Goal: Task Accomplishment & Management: Manage account settings

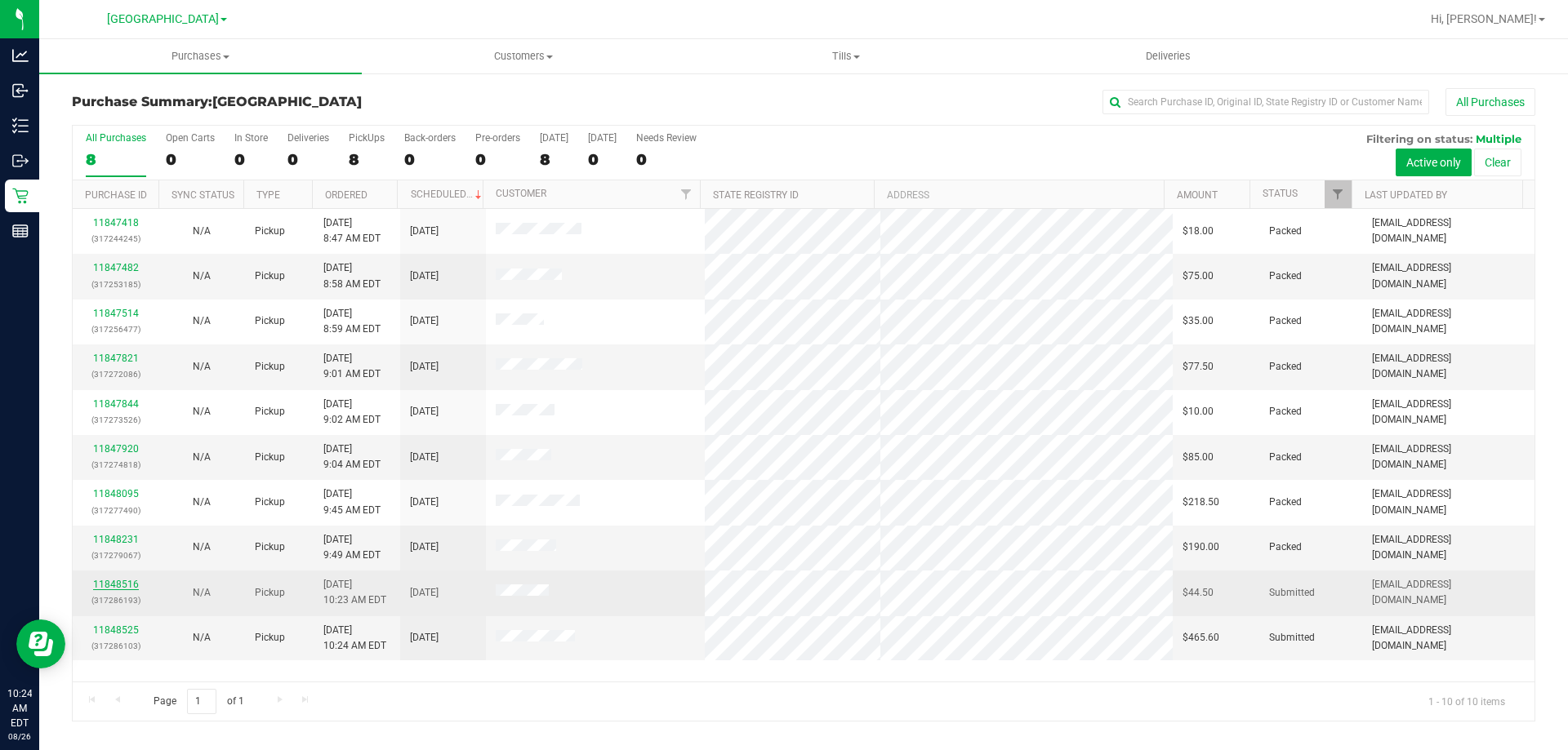
click at [130, 584] on link "11848516" at bounding box center [116, 584] width 46 height 12
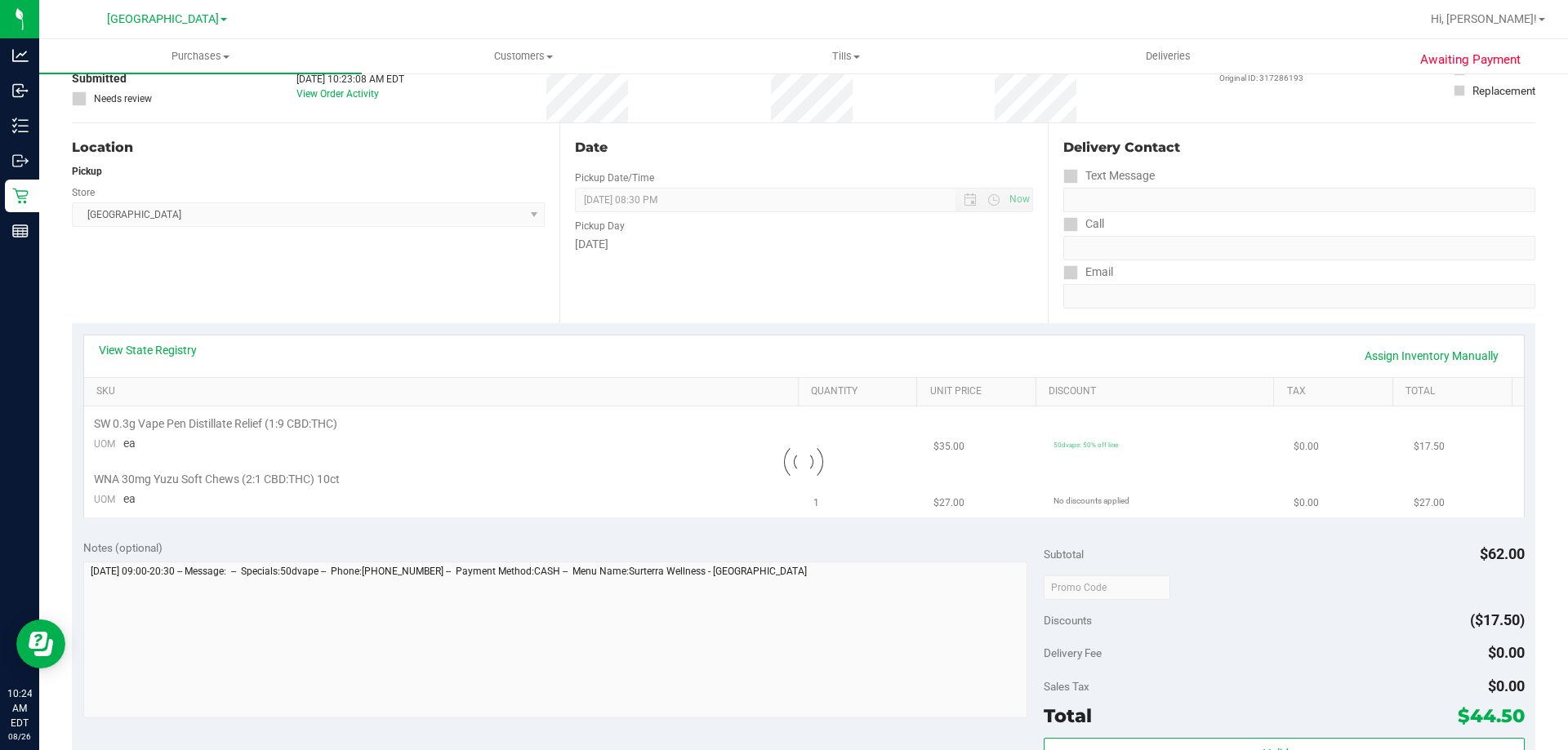
scroll to position [408, 0]
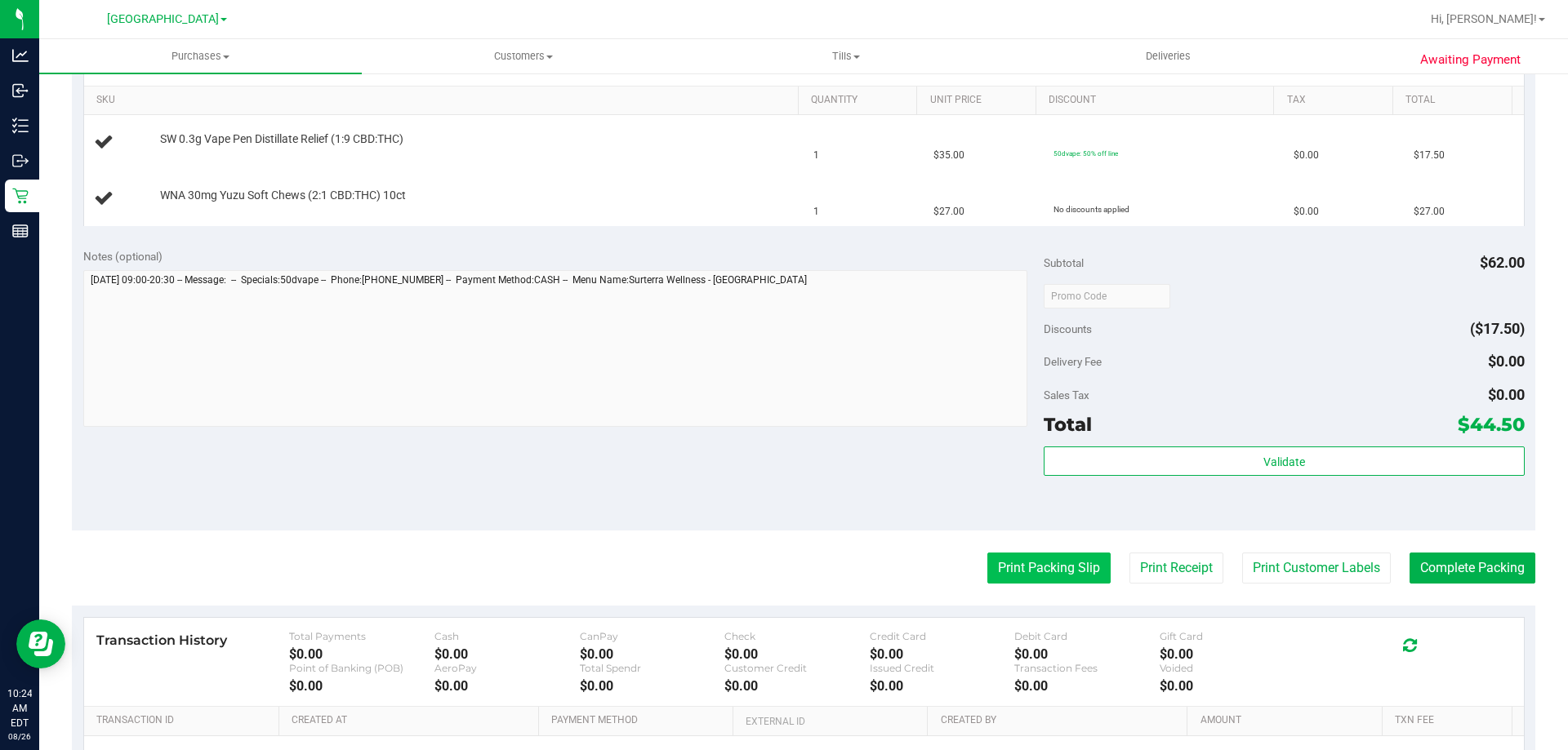
click at [1020, 555] on button "Print Packing Slip" at bounding box center [1048, 567] width 123 height 31
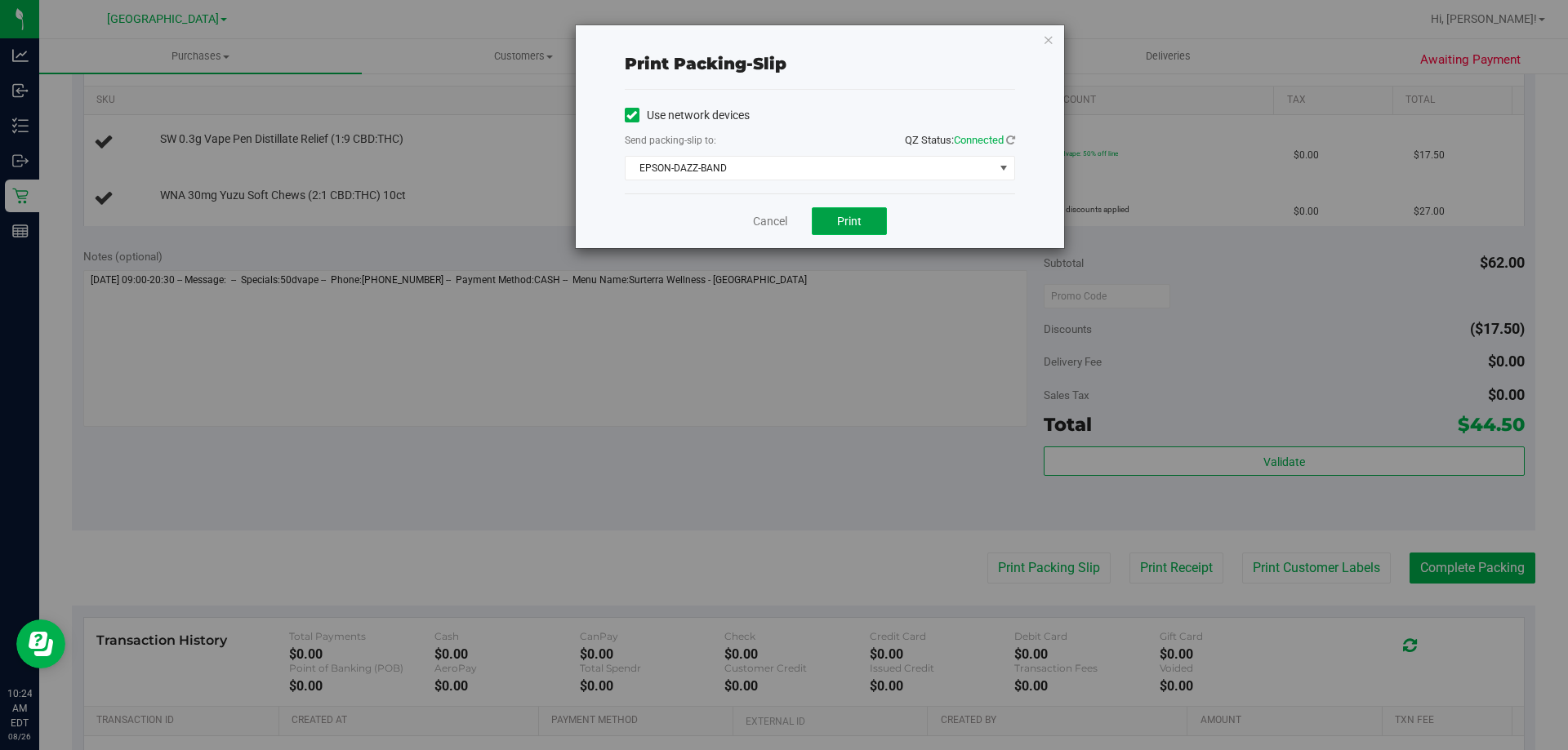
click at [839, 209] on button "Print" at bounding box center [849, 220] width 75 height 28
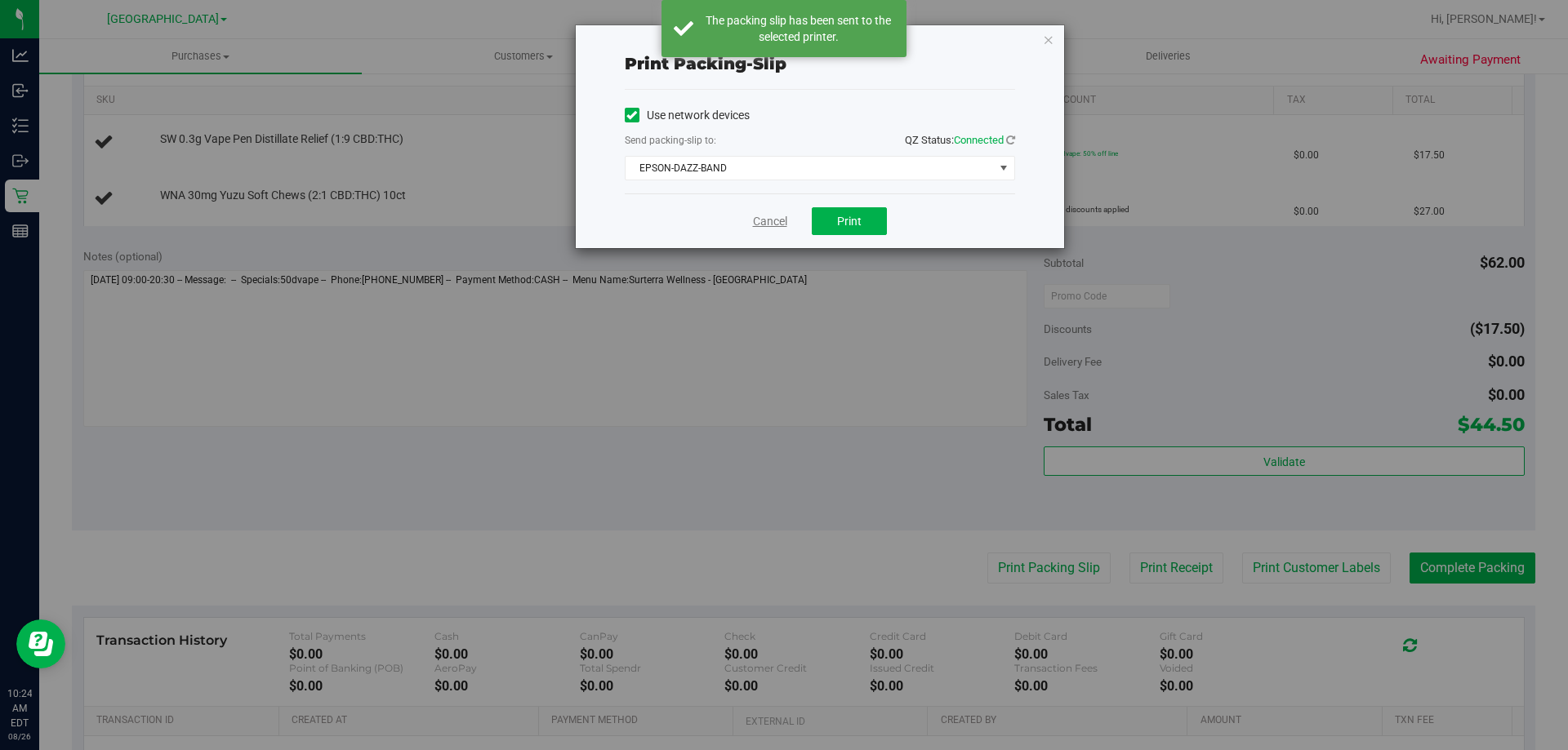
click at [766, 220] on link "Cancel" at bounding box center [770, 221] width 34 height 17
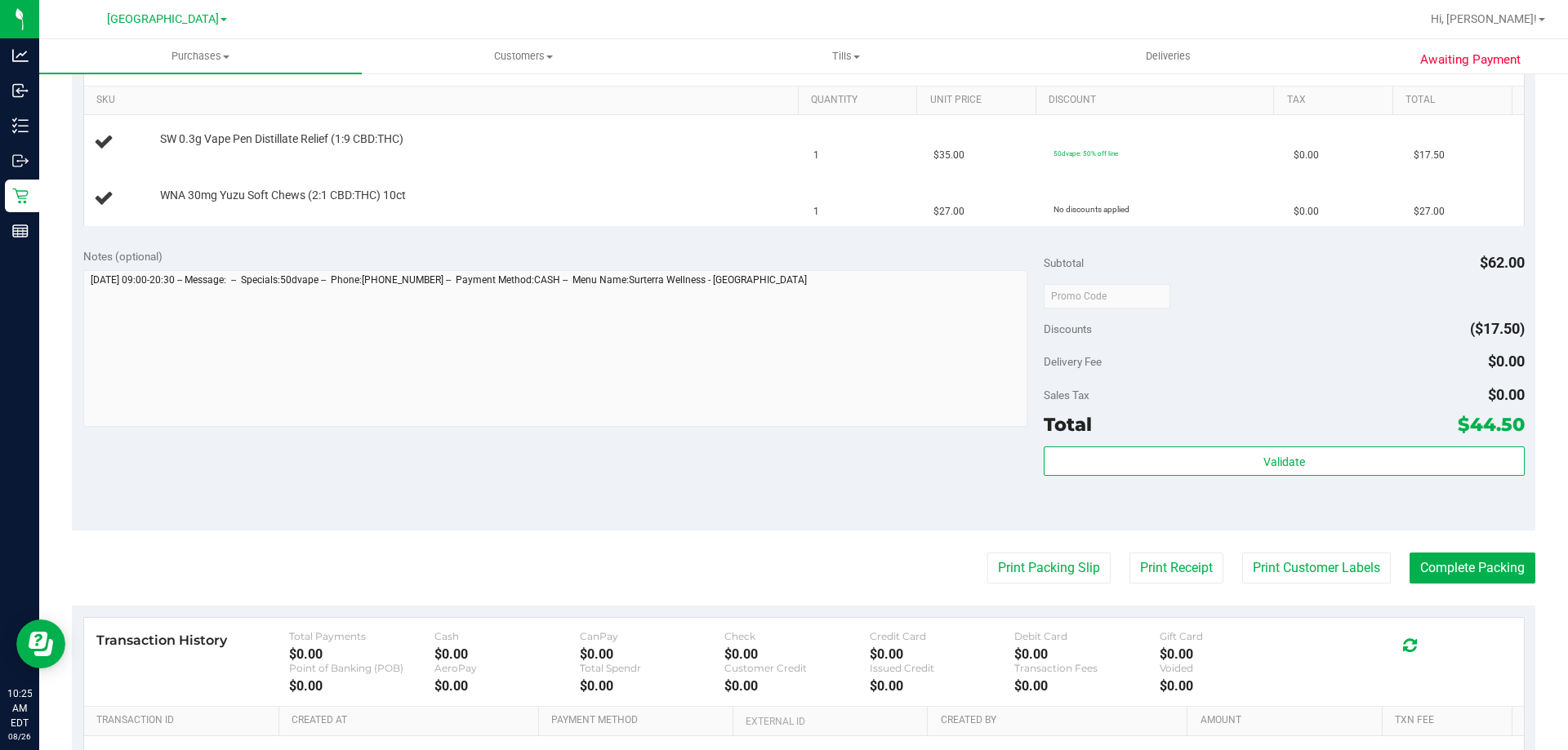
click at [987, 552] on button "Print Packing Slip" at bounding box center [1048, 567] width 123 height 31
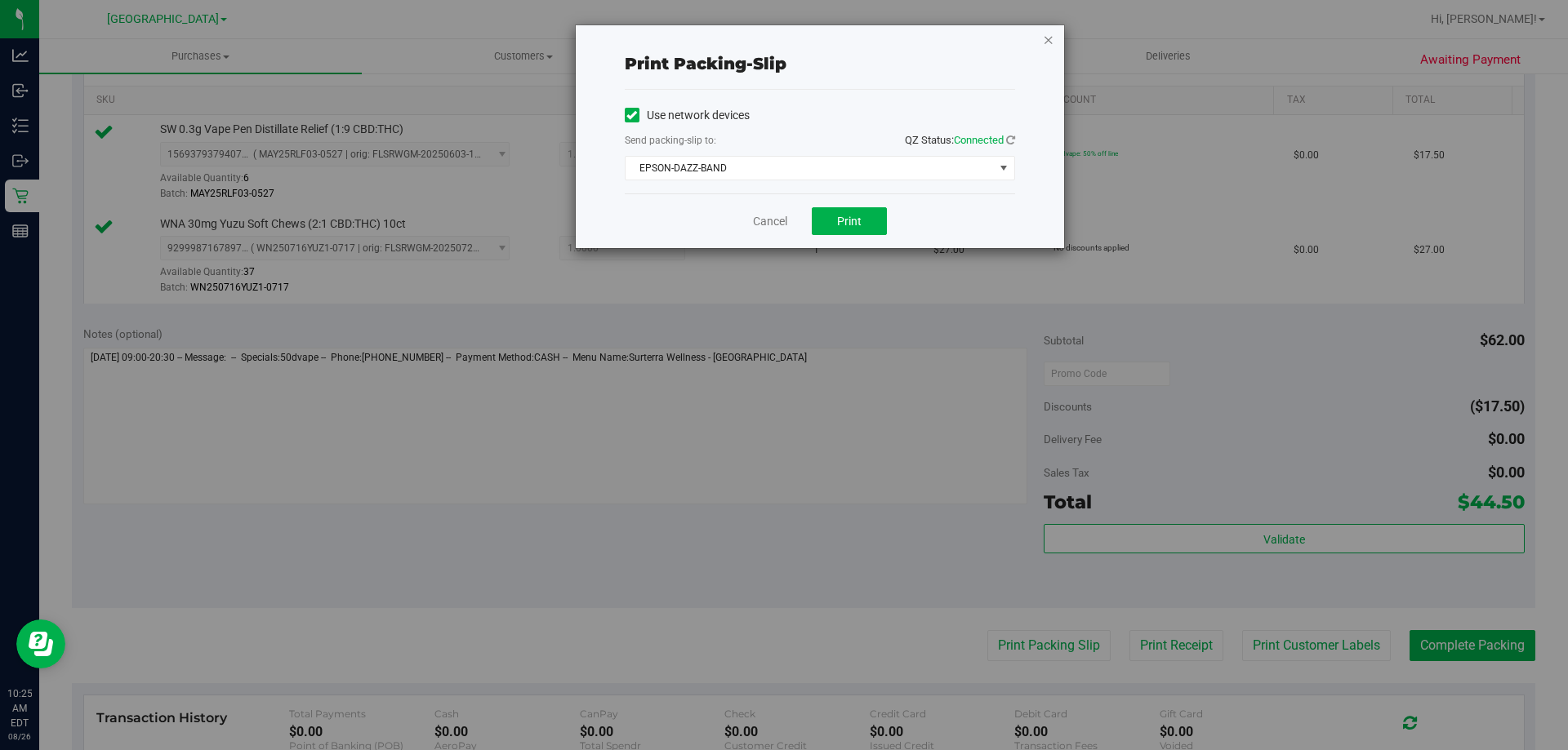
click at [1049, 42] on icon "button" at bounding box center [1049, 39] width 12 height 19
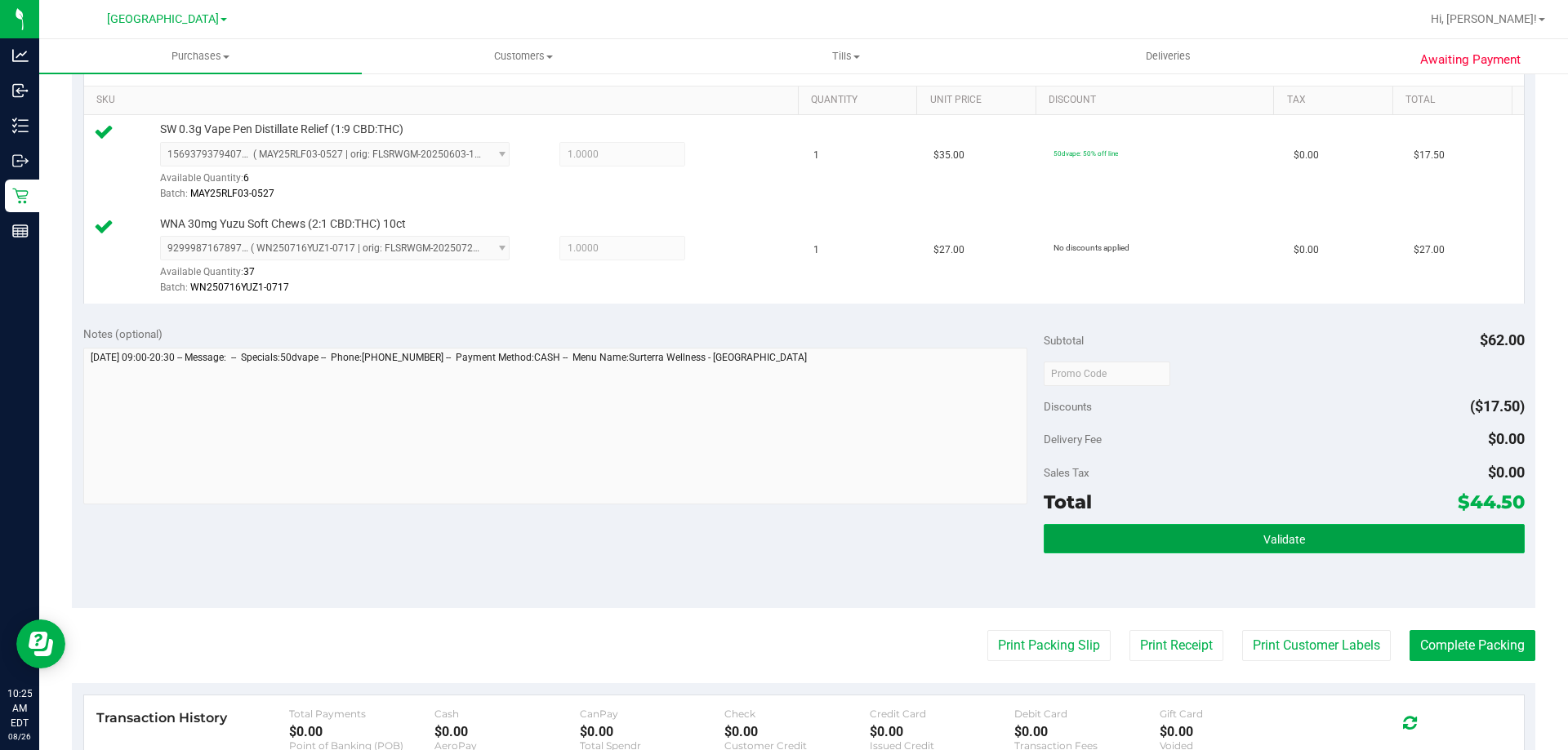
click at [1266, 530] on button "Validate" at bounding box center [1284, 538] width 480 height 29
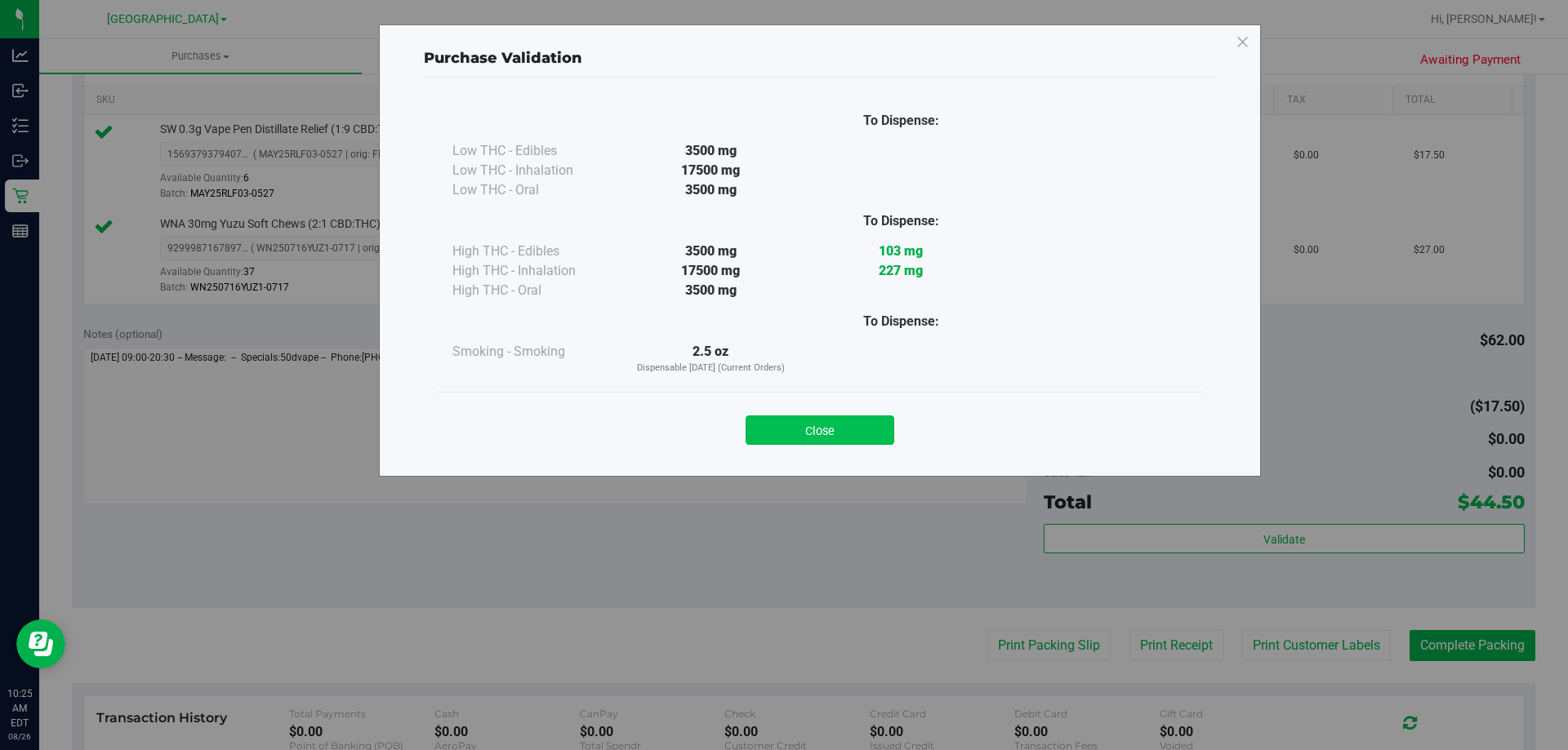
click at [849, 421] on button "Close" at bounding box center [819, 430] width 148 height 29
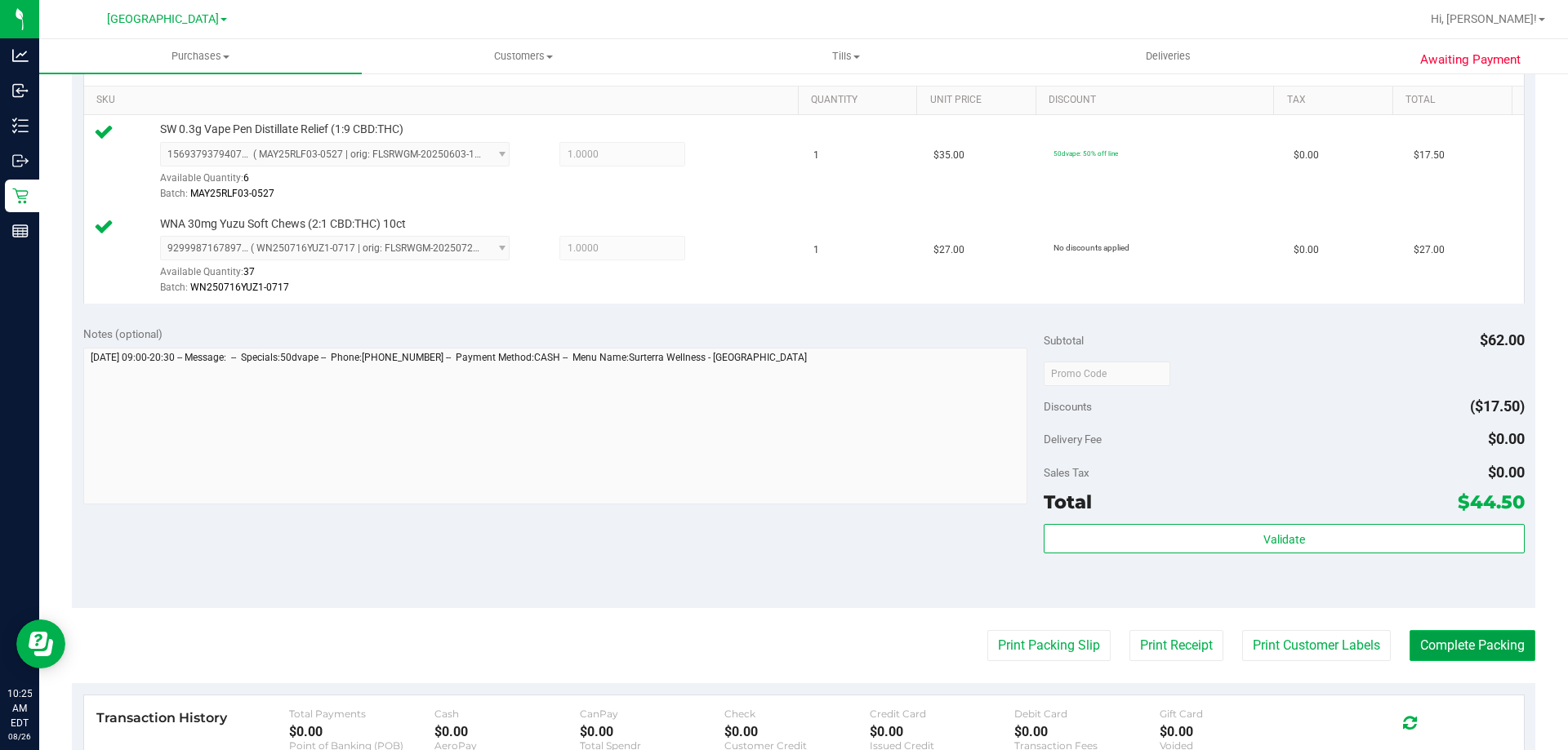
click at [1414, 632] on button "Complete Packing" at bounding box center [1472, 645] width 126 height 31
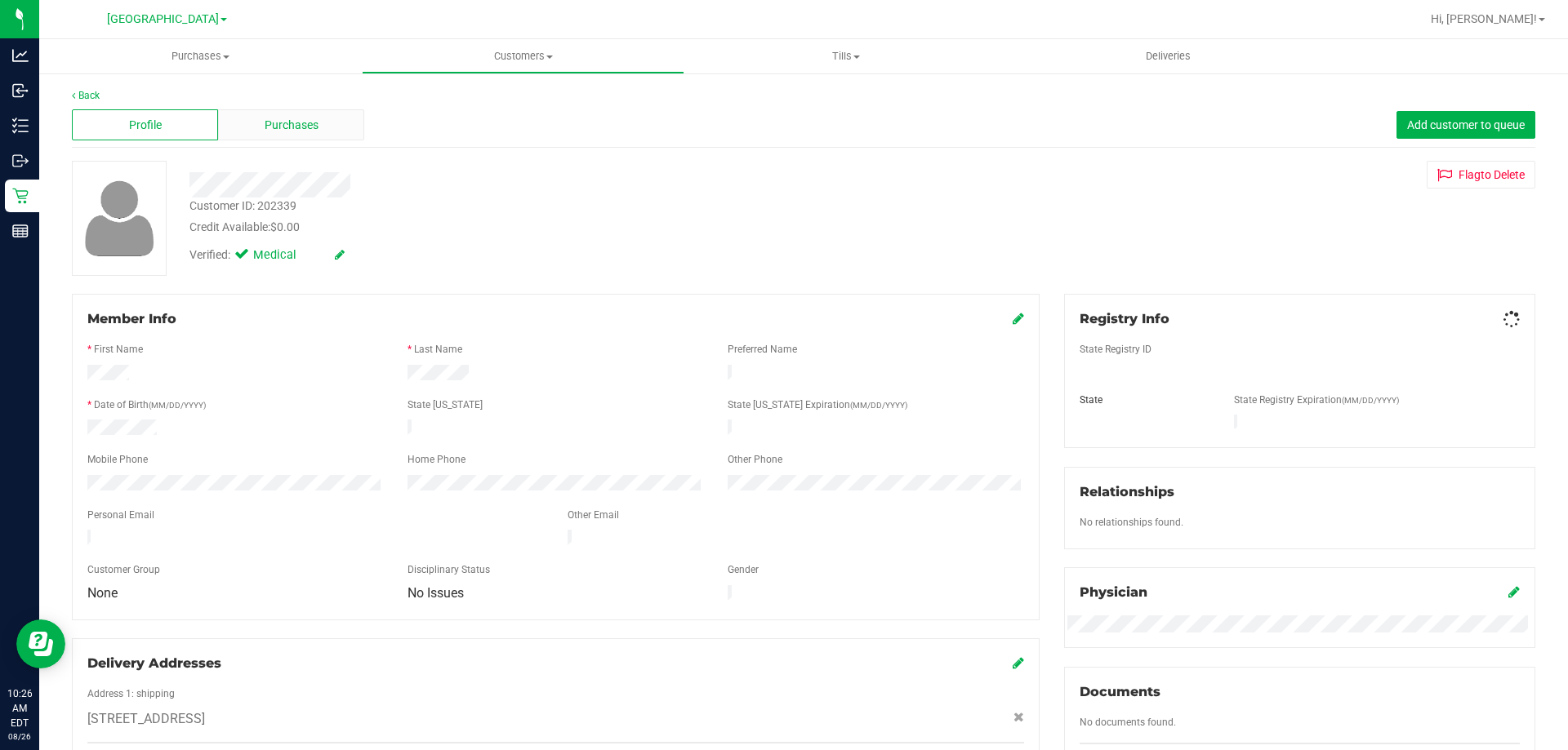
click at [278, 119] on span "Purchases" at bounding box center [292, 125] width 54 height 17
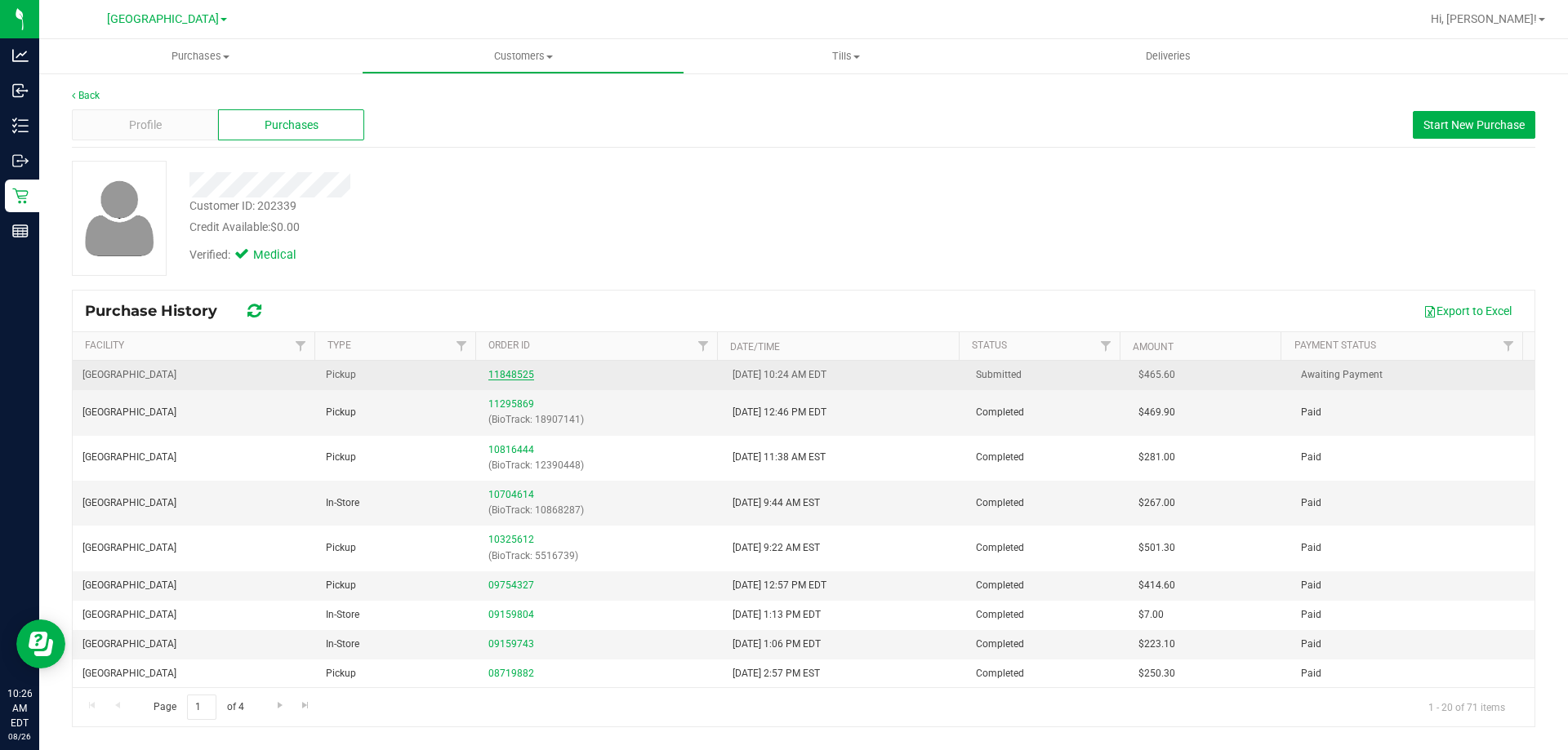
click at [506, 378] on link "11848525" at bounding box center [511, 375] width 46 height 12
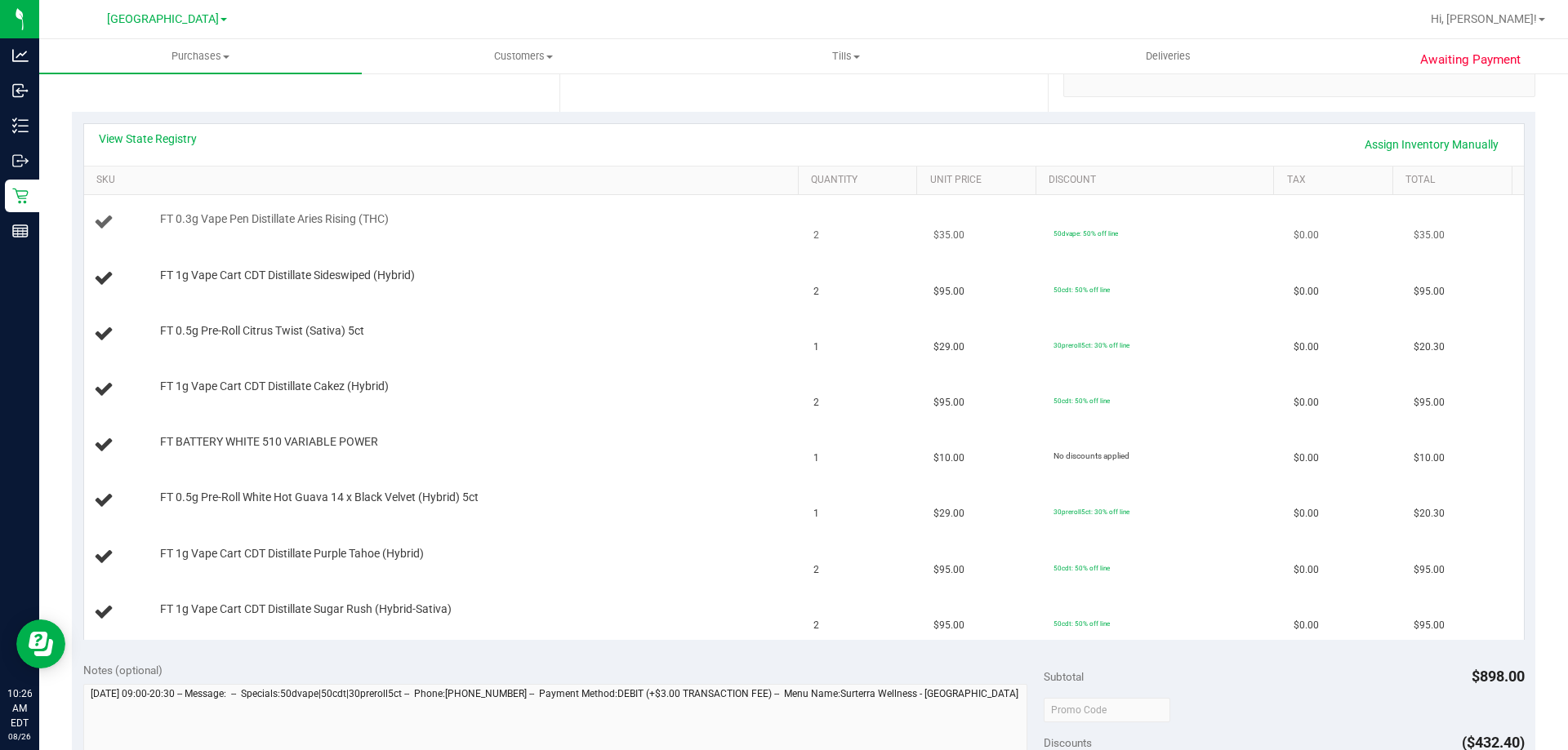
scroll to position [327, 0]
click at [169, 148] on div "View State Registry Assign Inventory Manually" at bounding box center [804, 146] width 1410 height 28
click at [179, 142] on link "View State Registry" at bounding box center [148, 140] width 98 height 16
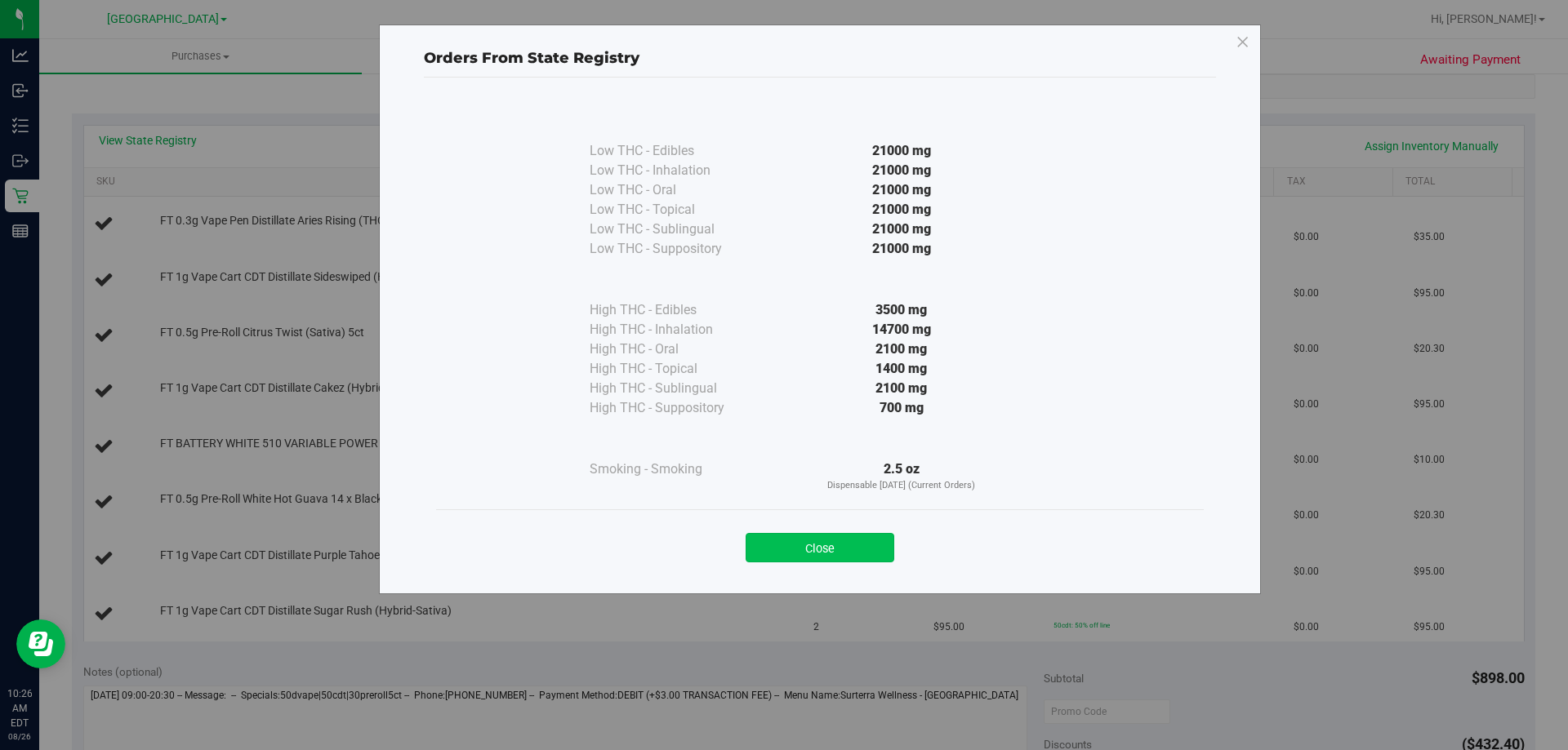
click at [817, 536] on button "Close" at bounding box center [819, 547] width 148 height 29
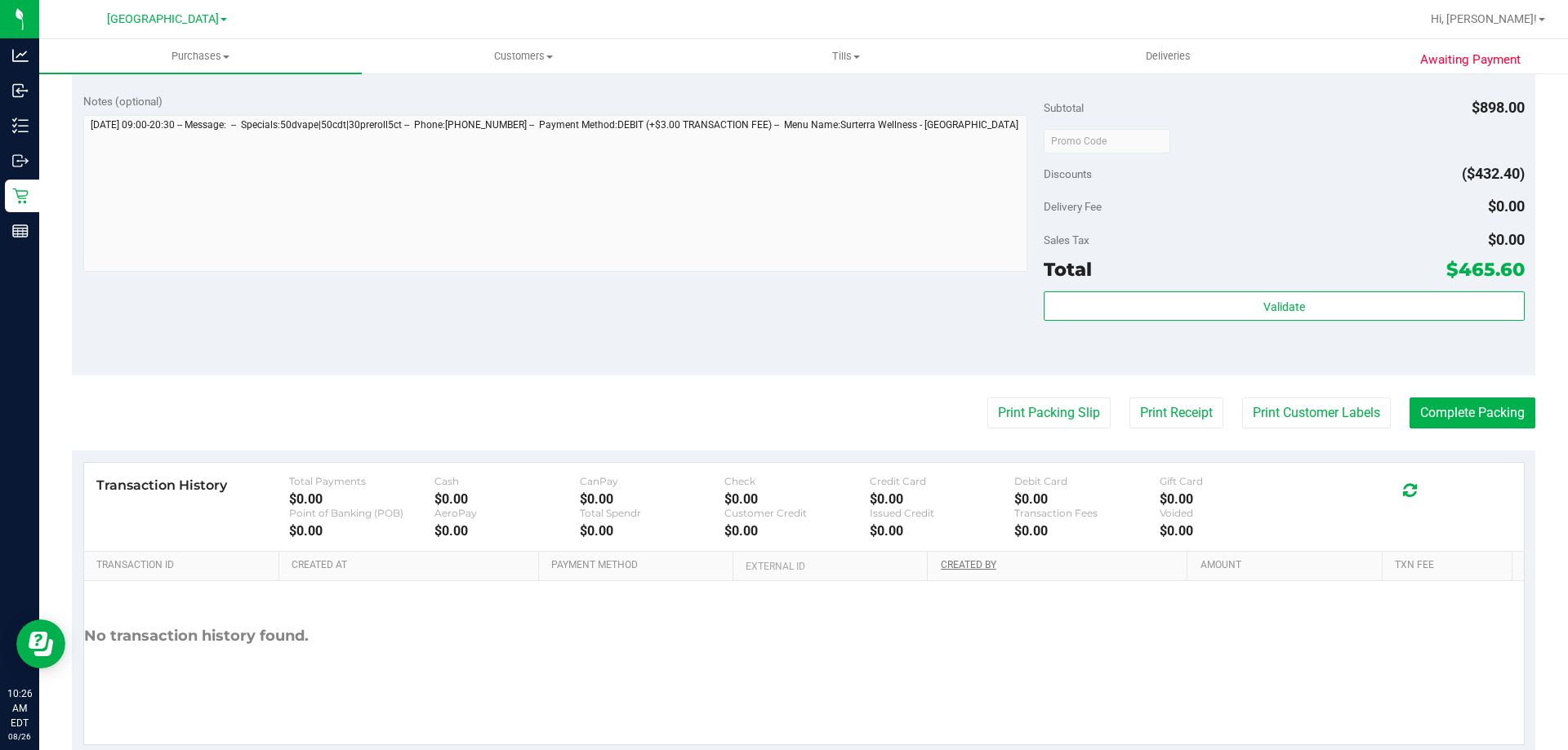
scroll to position [897, 0]
click at [1015, 426] on button "Print Packing Slip" at bounding box center [1048, 411] width 123 height 31
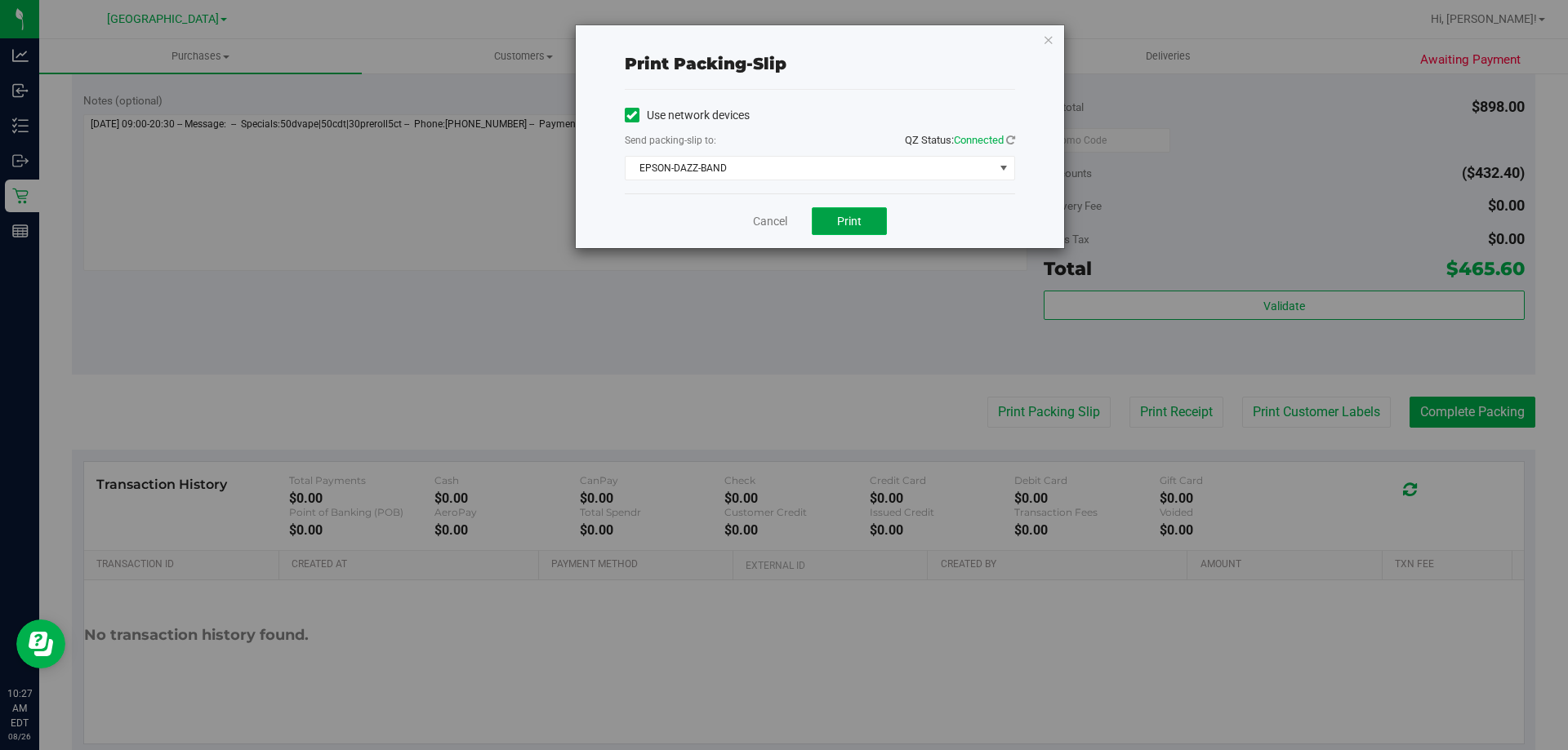
click at [827, 228] on button "Print" at bounding box center [849, 220] width 75 height 28
click at [760, 220] on link "Cancel" at bounding box center [770, 221] width 34 height 17
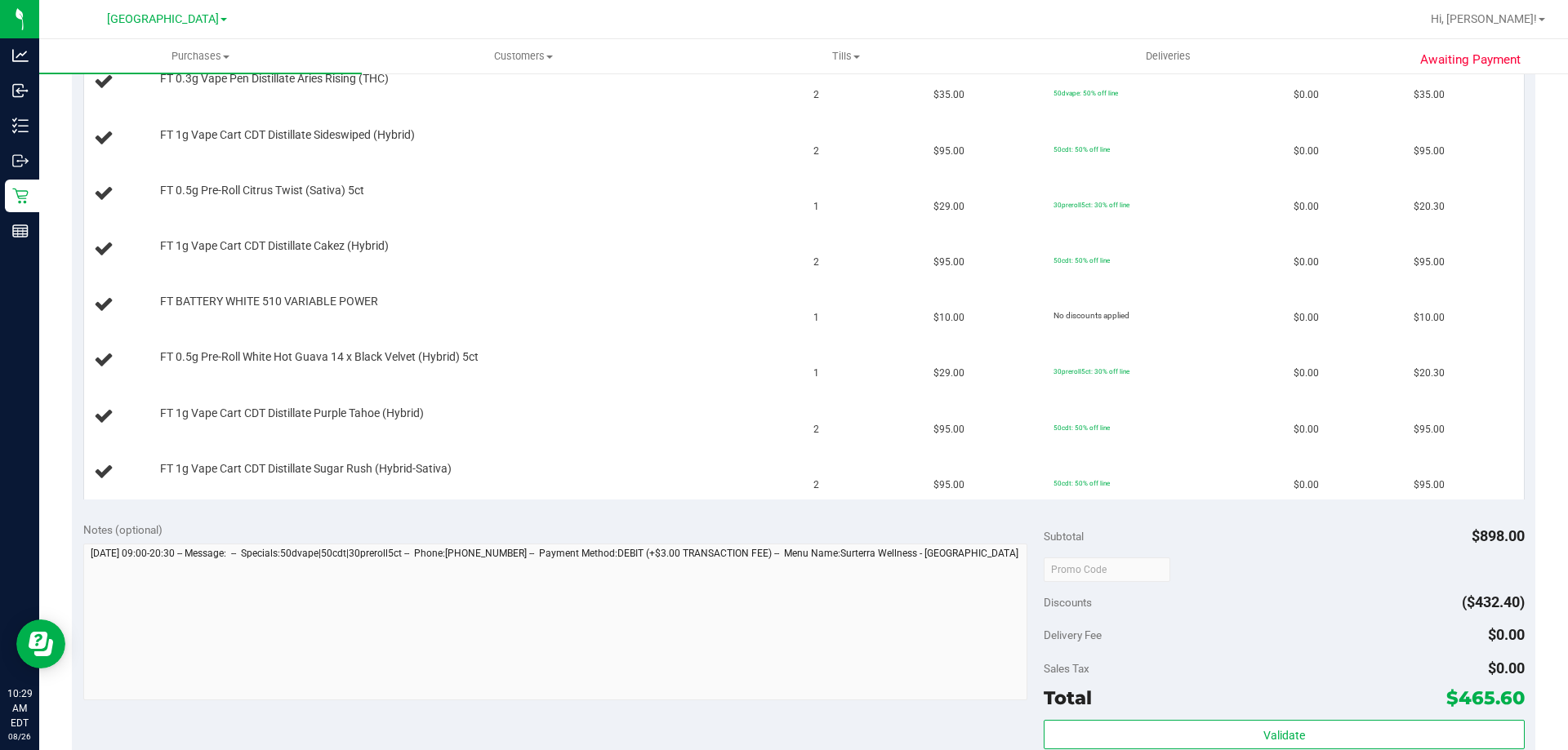
scroll to position [472, 0]
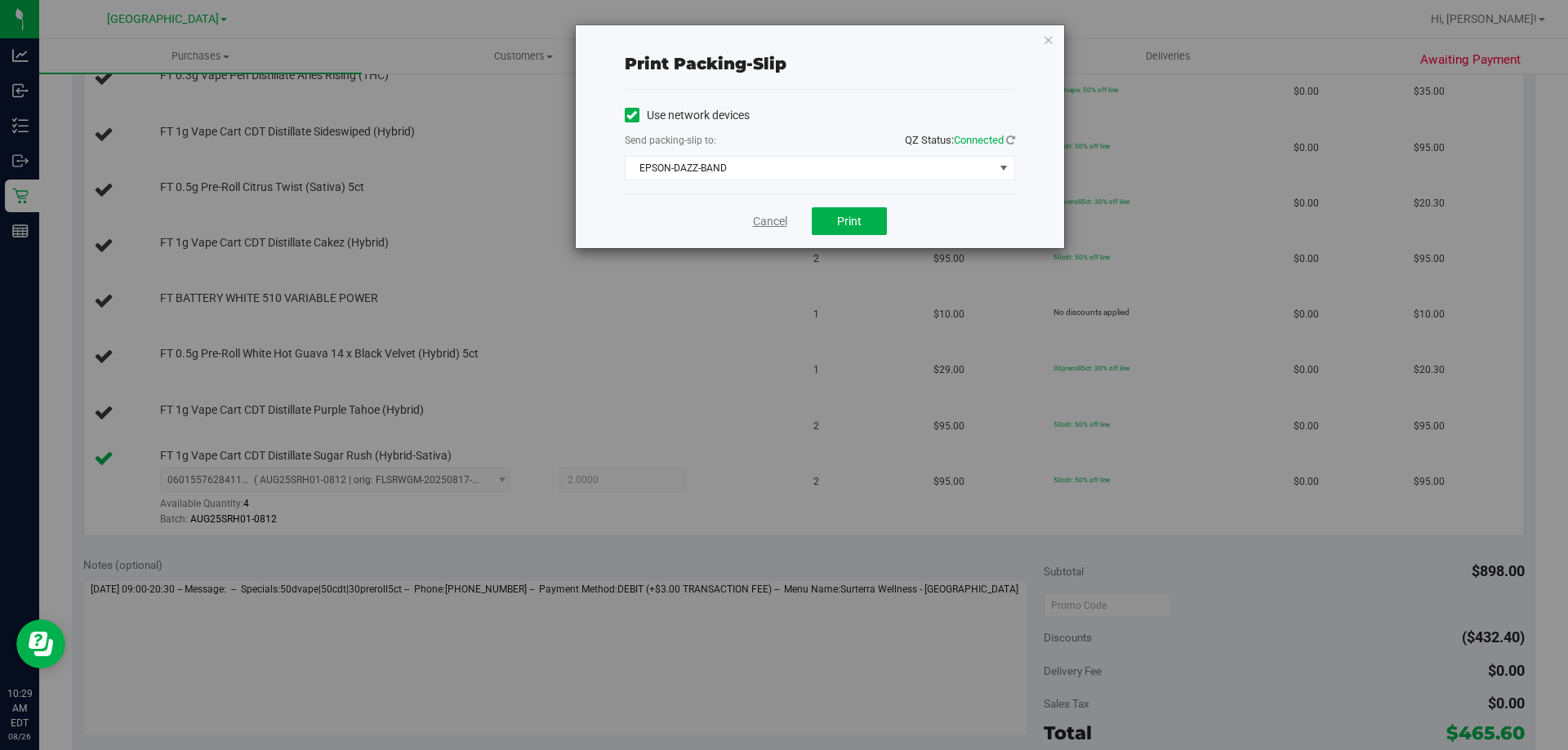
click at [761, 220] on link "Cancel" at bounding box center [770, 221] width 34 height 17
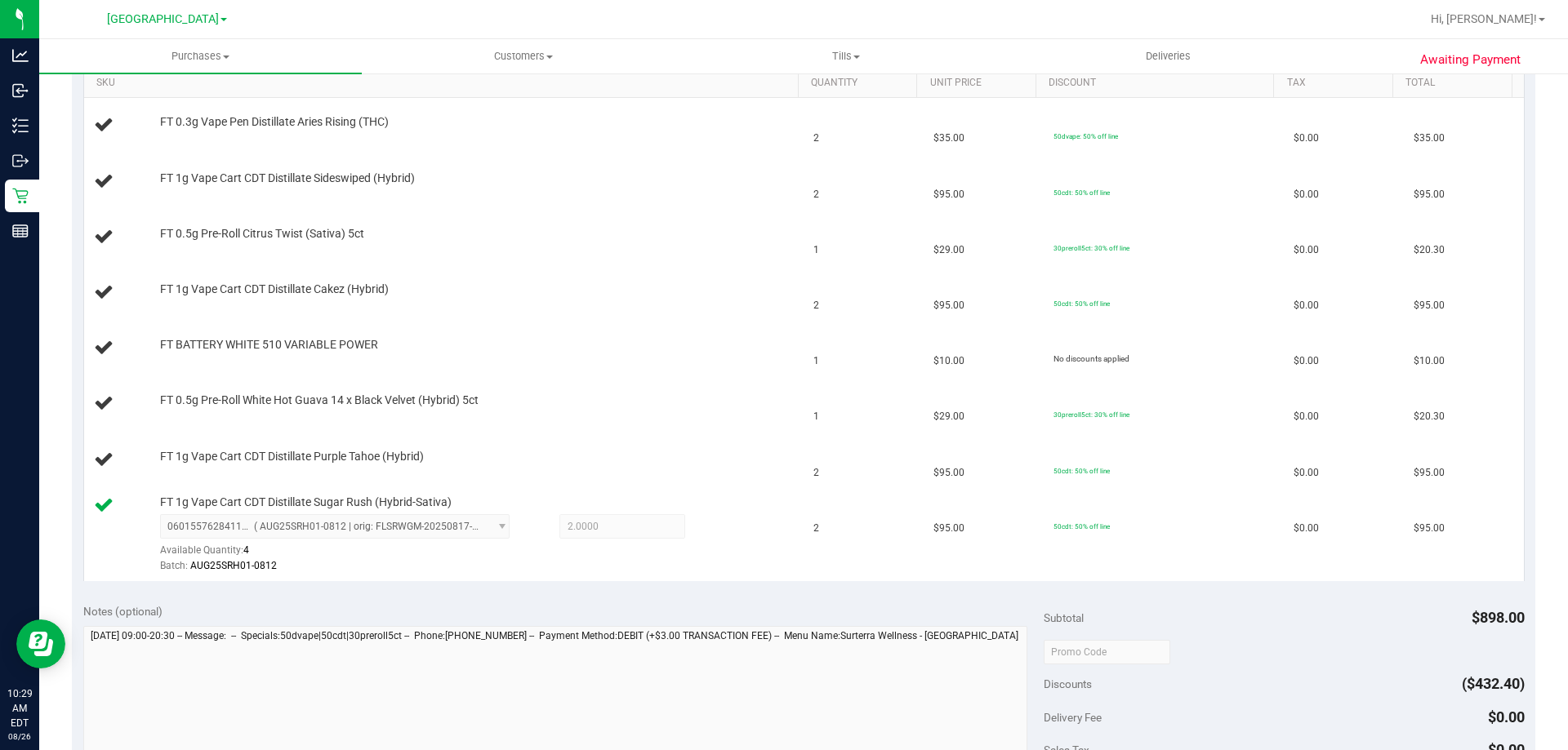
scroll to position [396, 0]
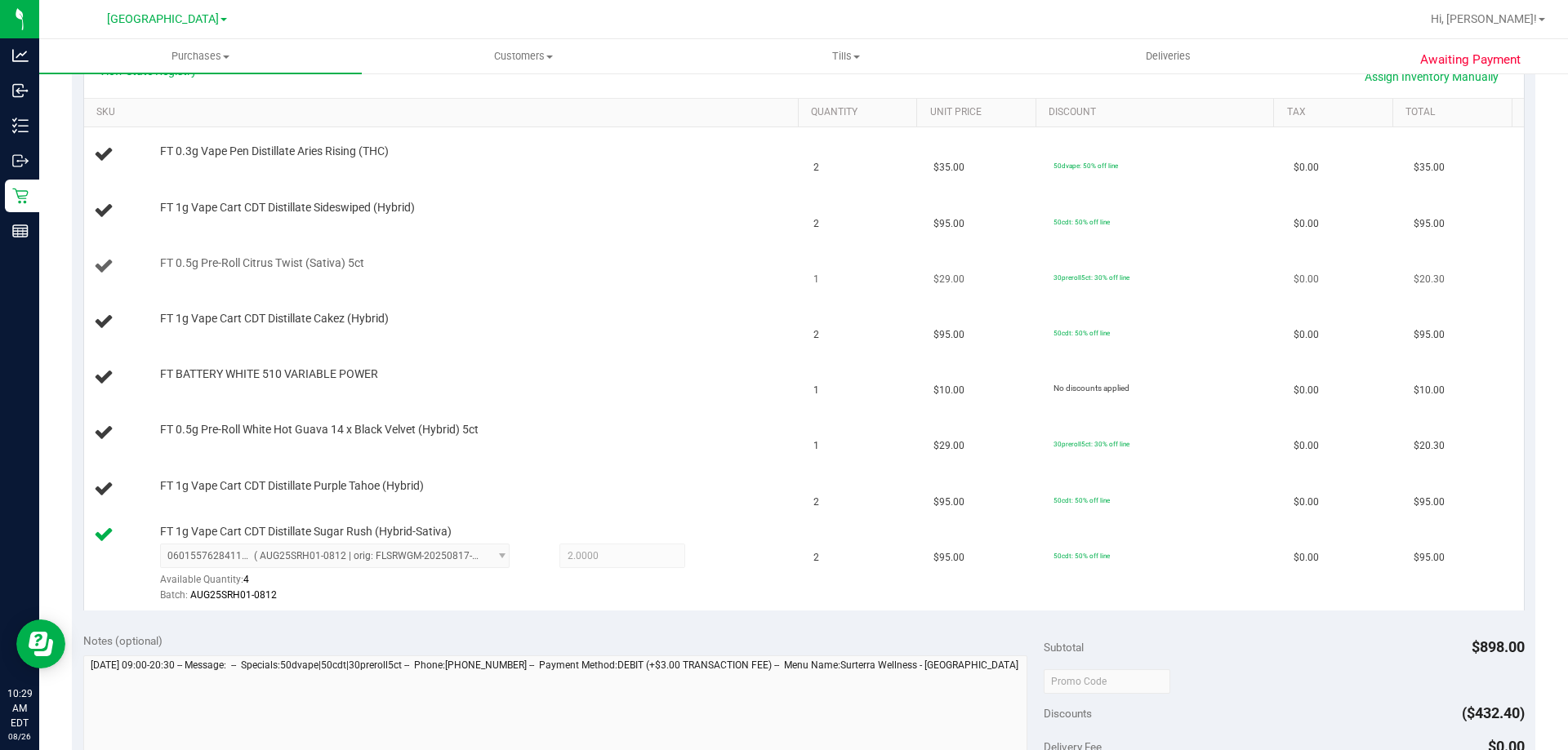
click at [783, 270] on td "FT 0.5g Pre-Roll Citrus Twist (Sativa) 5ct" at bounding box center [444, 266] width 720 height 55
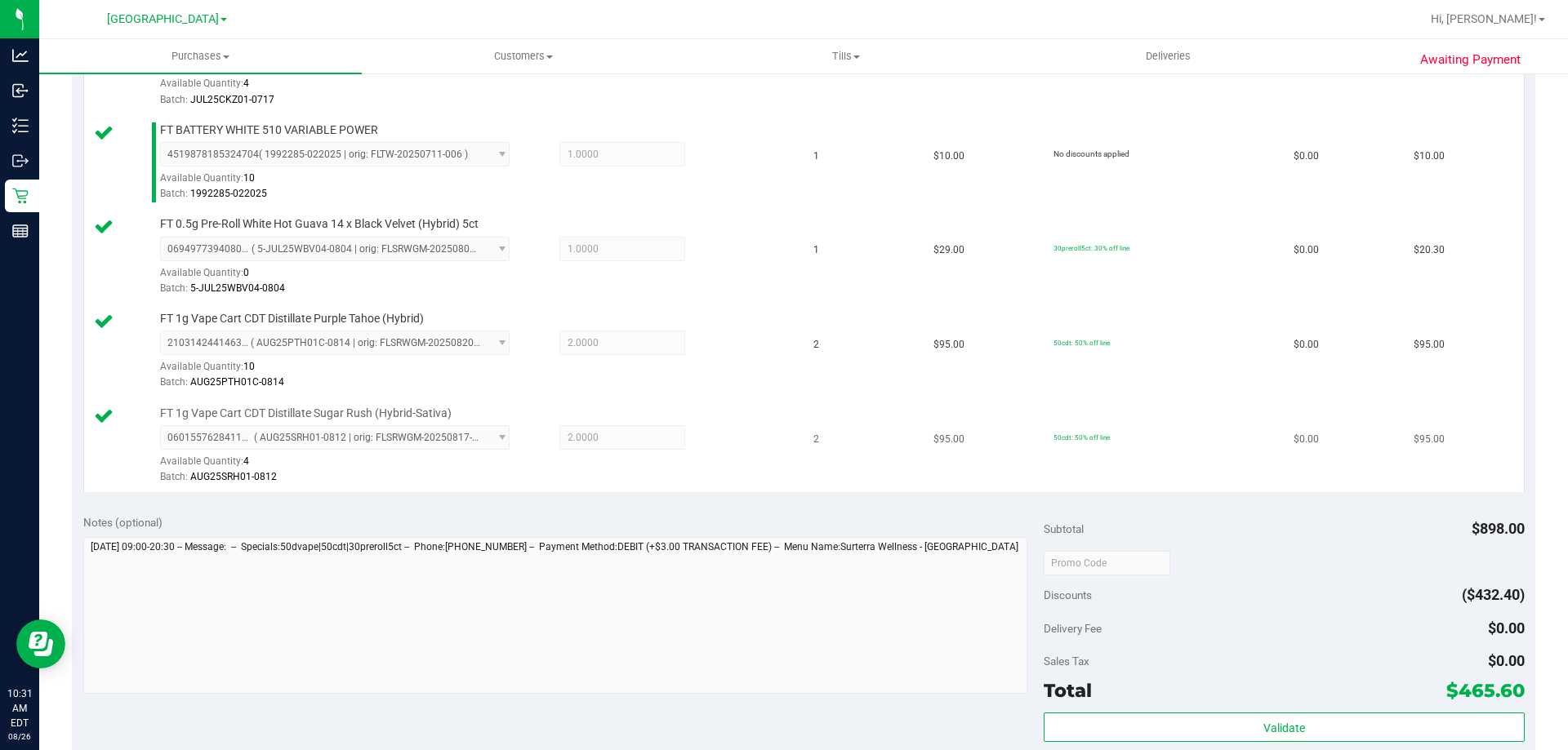
scroll to position [824, 0]
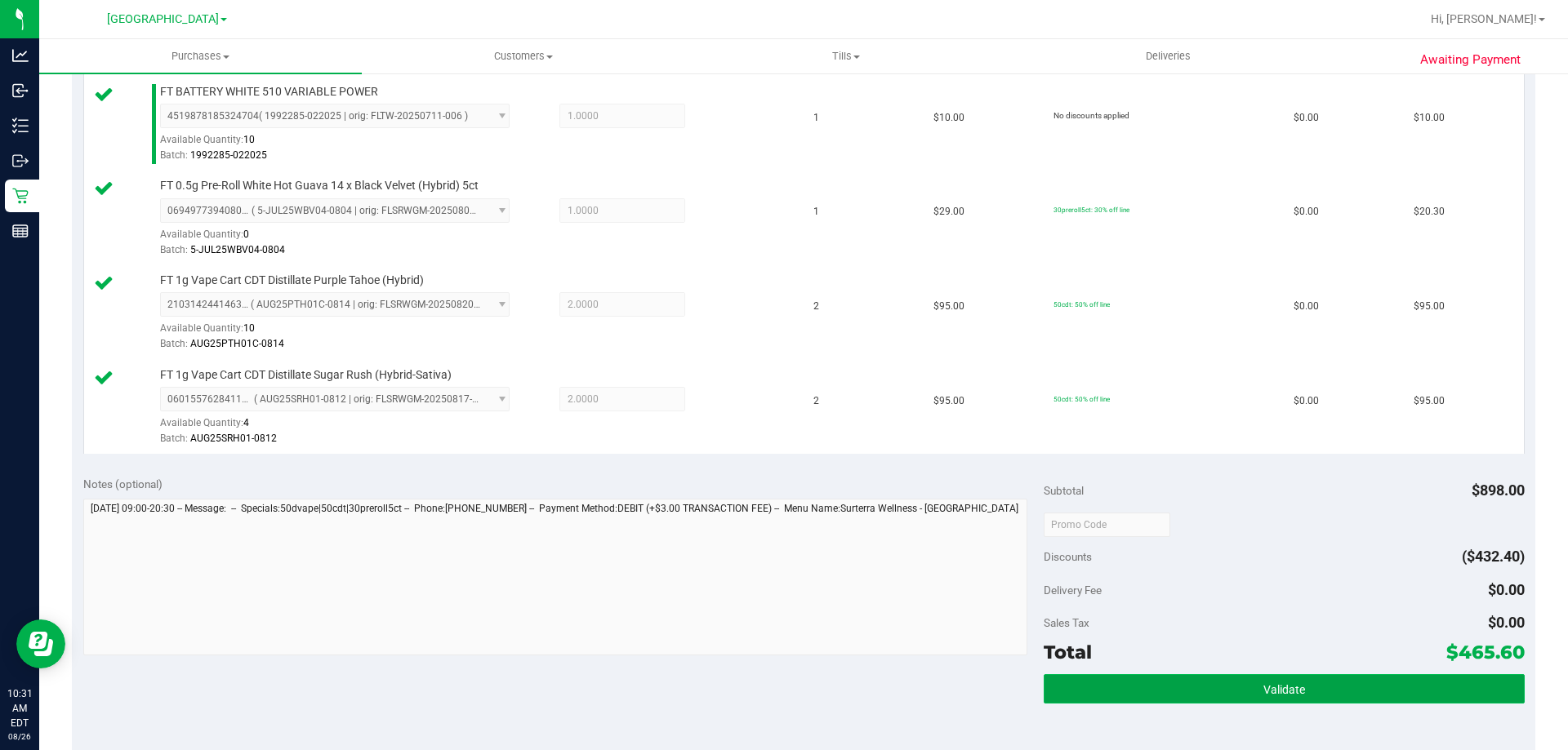
click at [1264, 692] on span "Validate" at bounding box center [1285, 690] width 42 height 13
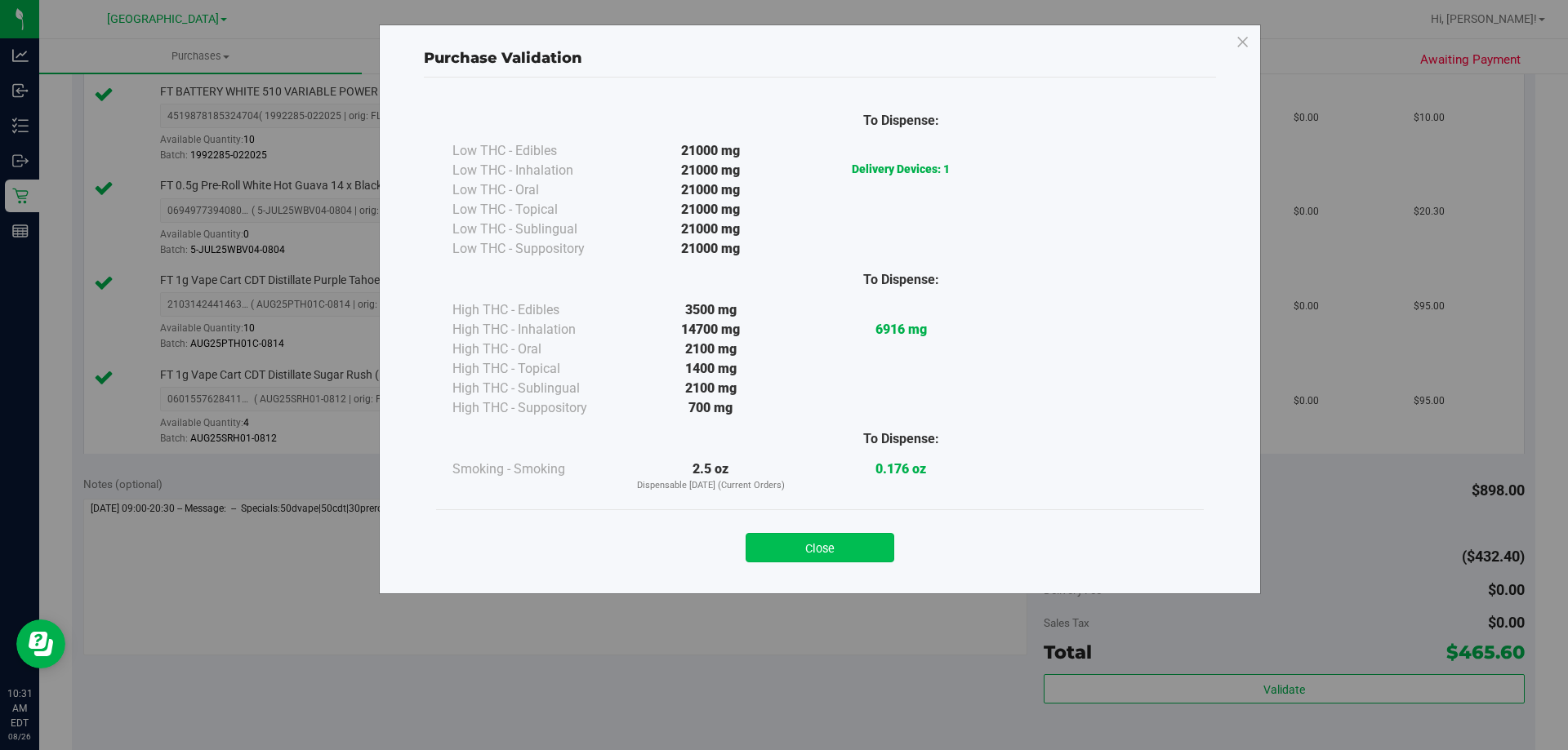
click at [834, 548] on button "Close" at bounding box center [819, 547] width 148 height 29
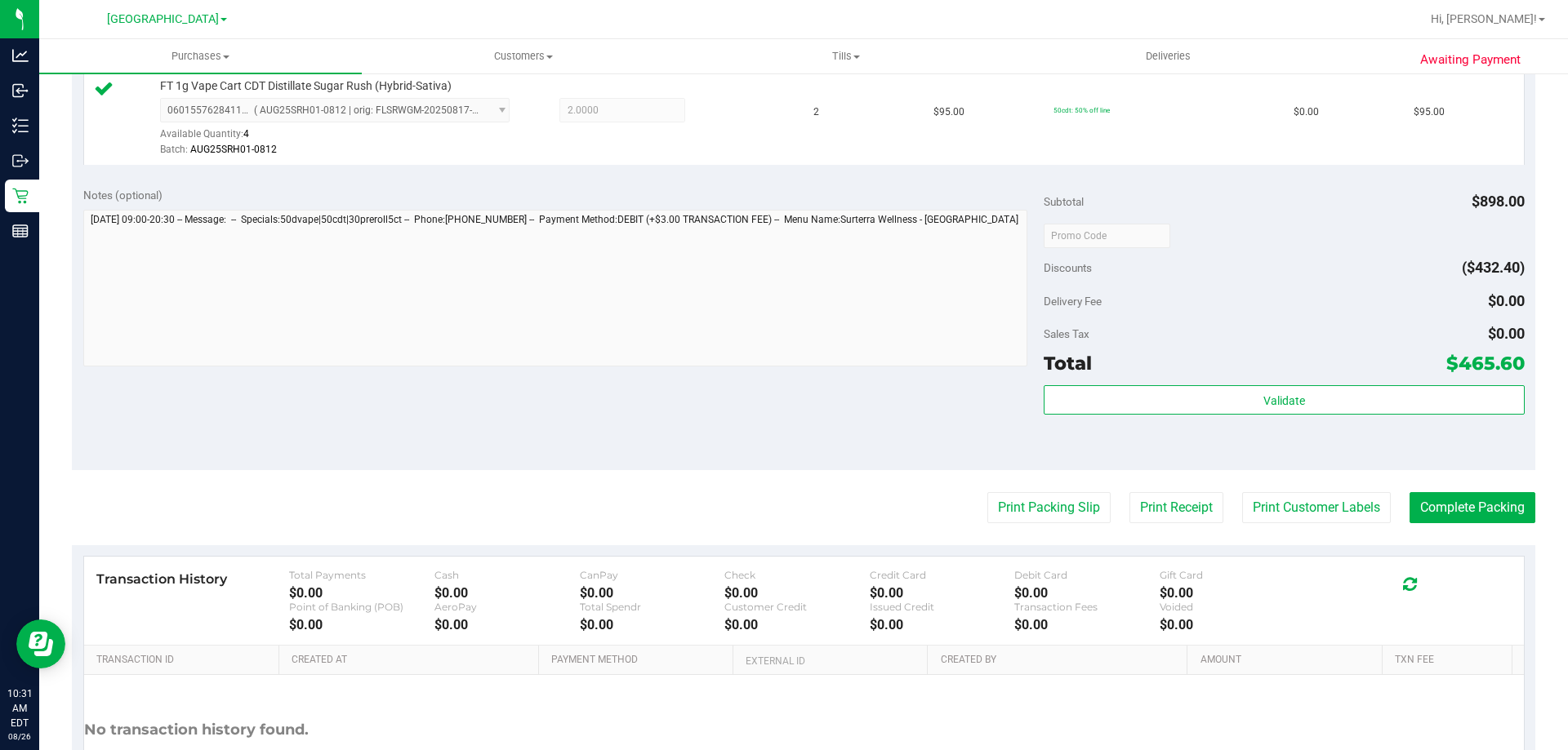
scroll to position [1245, 0]
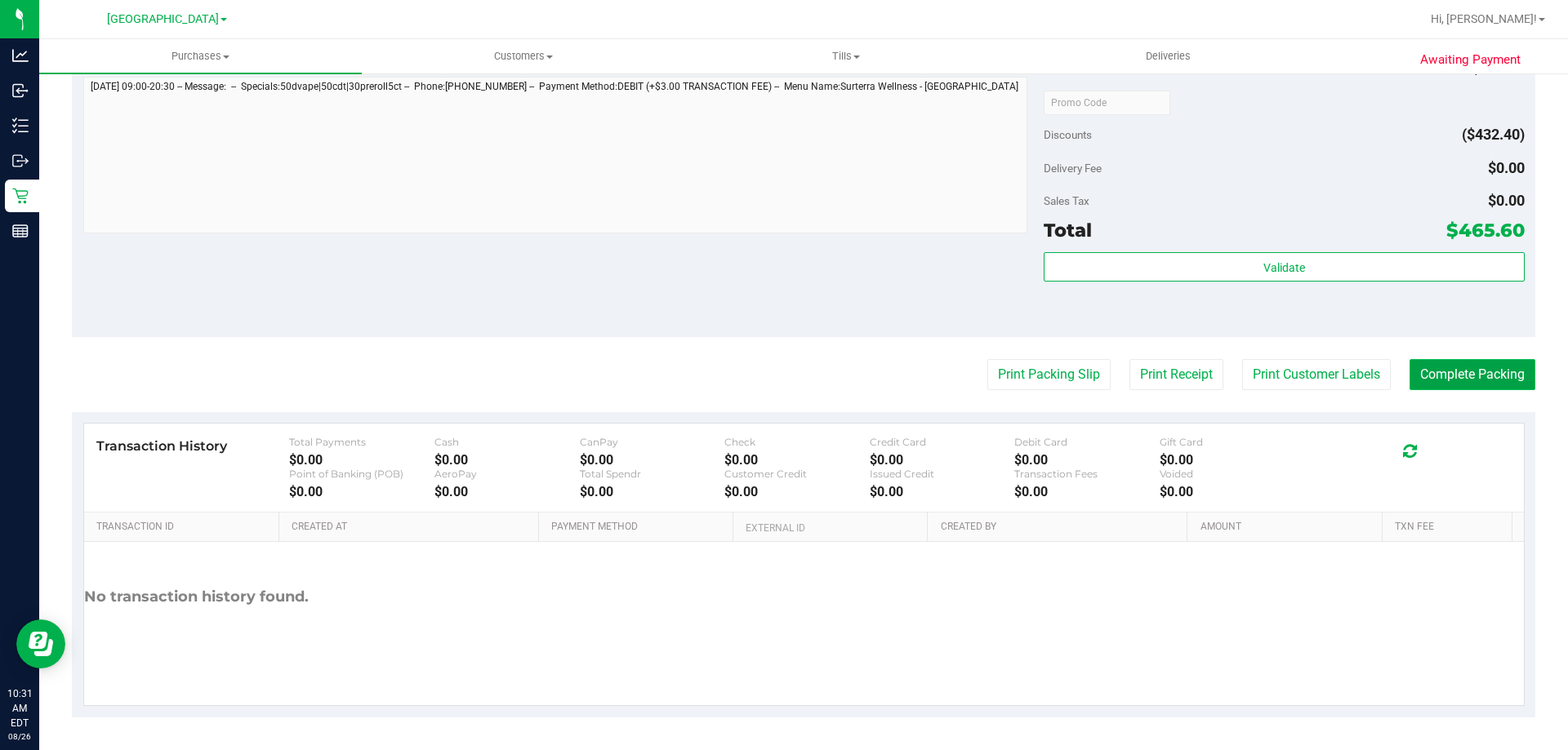
click at [1438, 371] on button "Complete Packing" at bounding box center [1472, 375] width 126 height 31
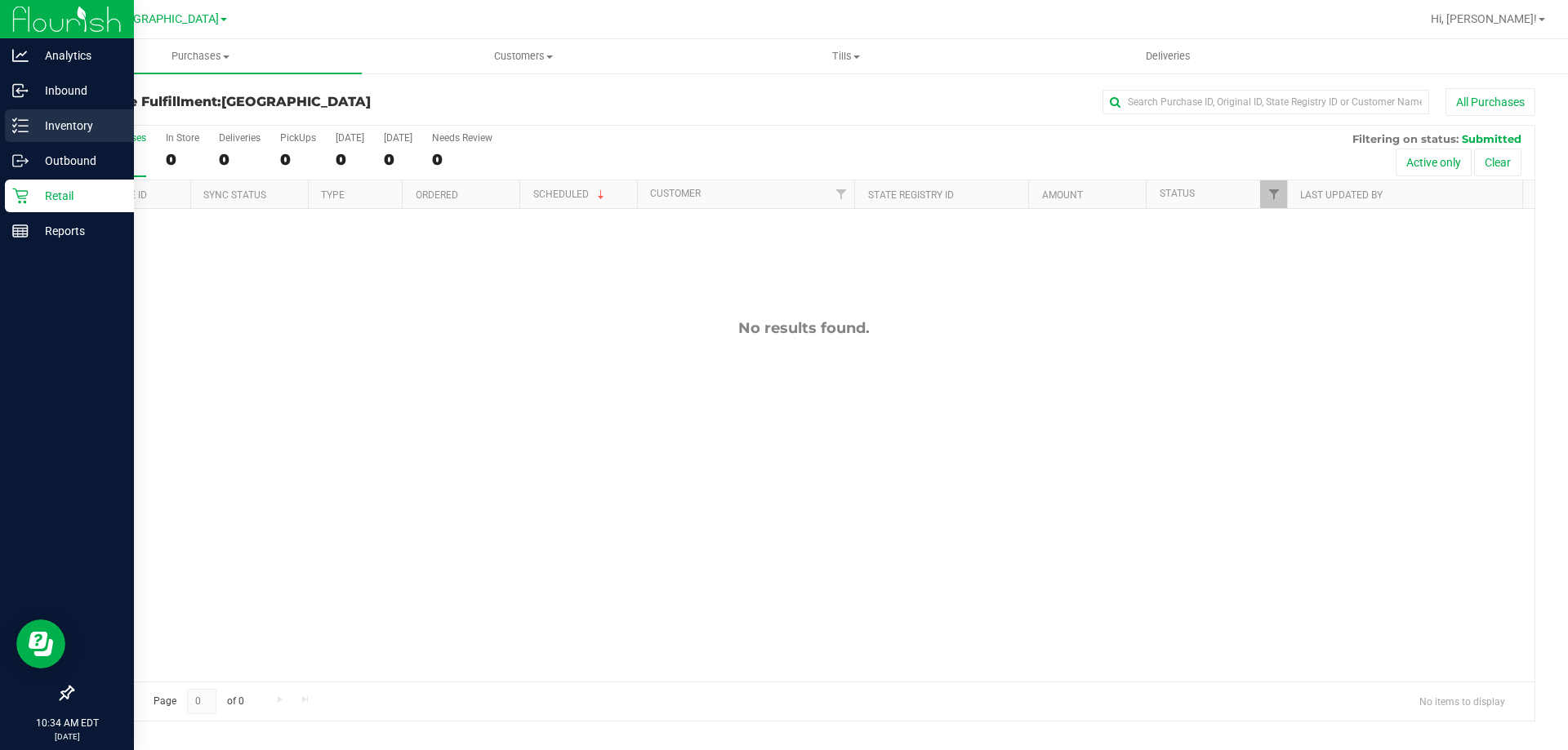
click at [39, 138] on div "Inventory" at bounding box center [70, 126] width 129 height 33
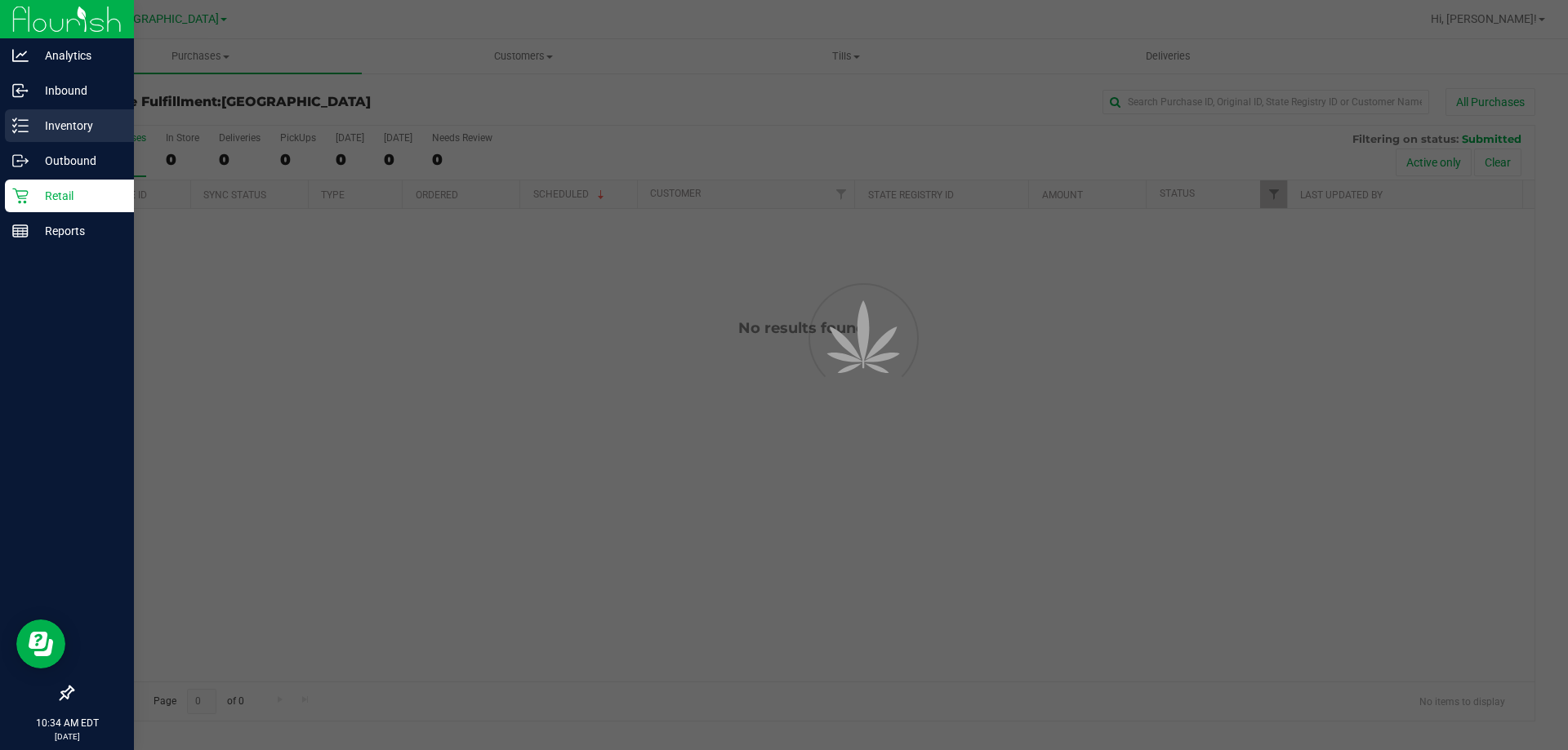
click at [35, 137] on div "Inventory" at bounding box center [70, 126] width 129 height 33
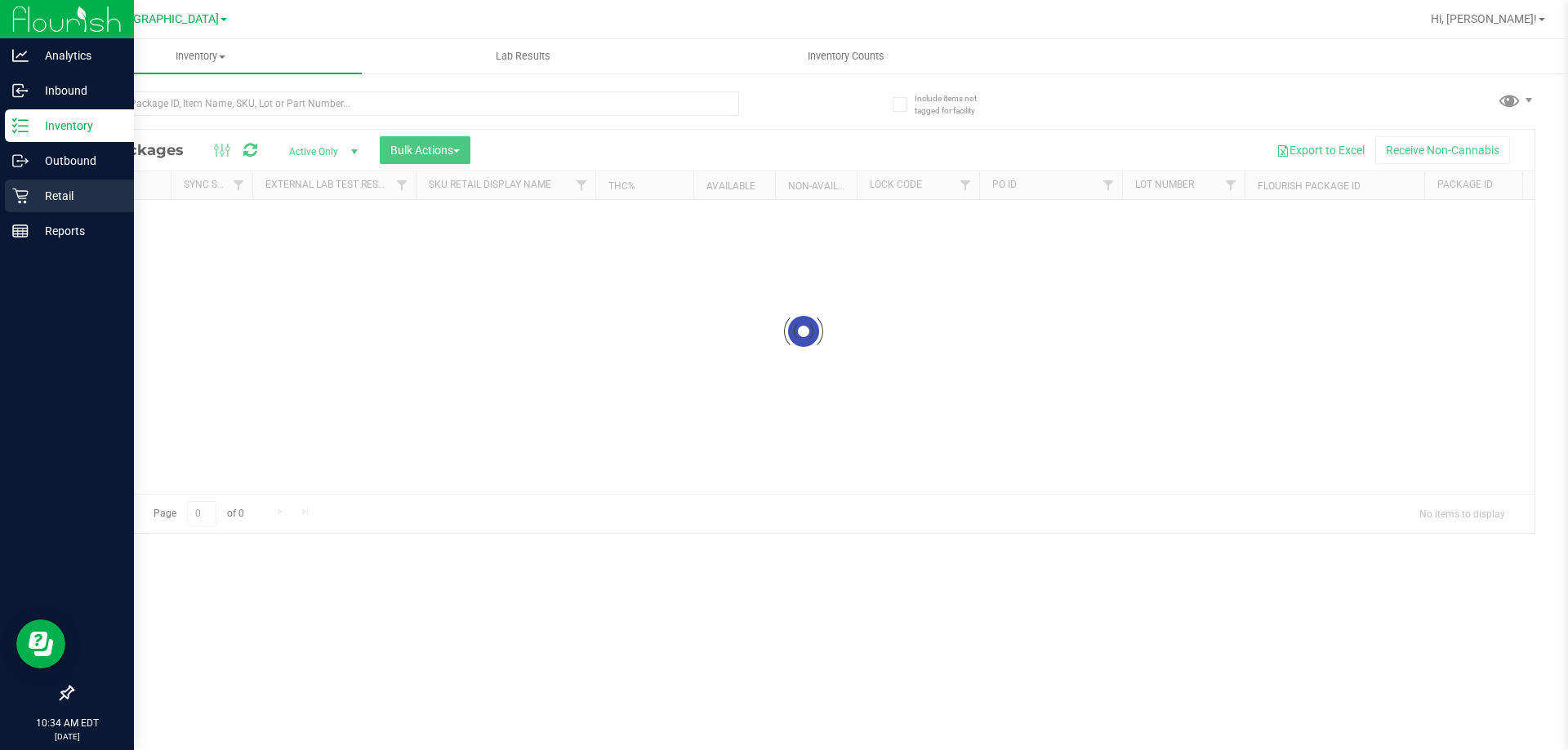
click at [23, 185] on div "Retail" at bounding box center [70, 195] width 129 height 33
